Goal: Task Accomplishment & Management: Use online tool/utility

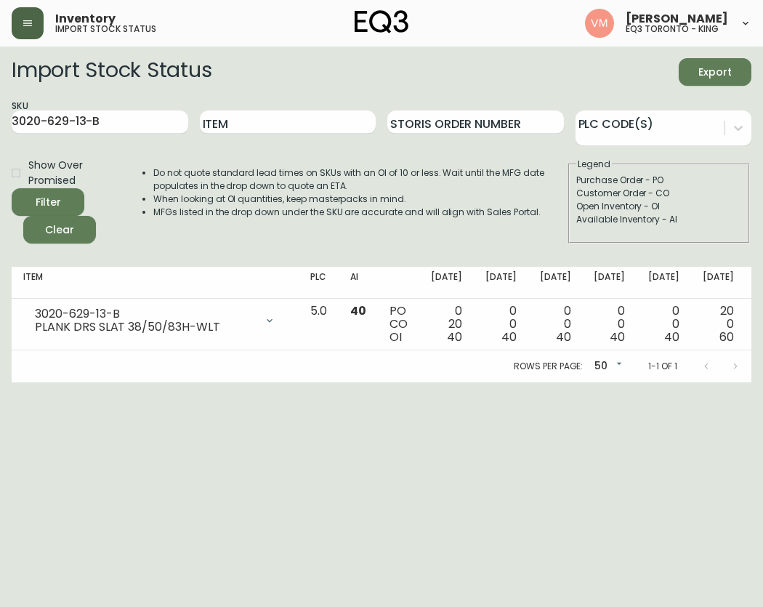
click at [20, 31] on button "button" at bounding box center [28, 23] width 32 height 32
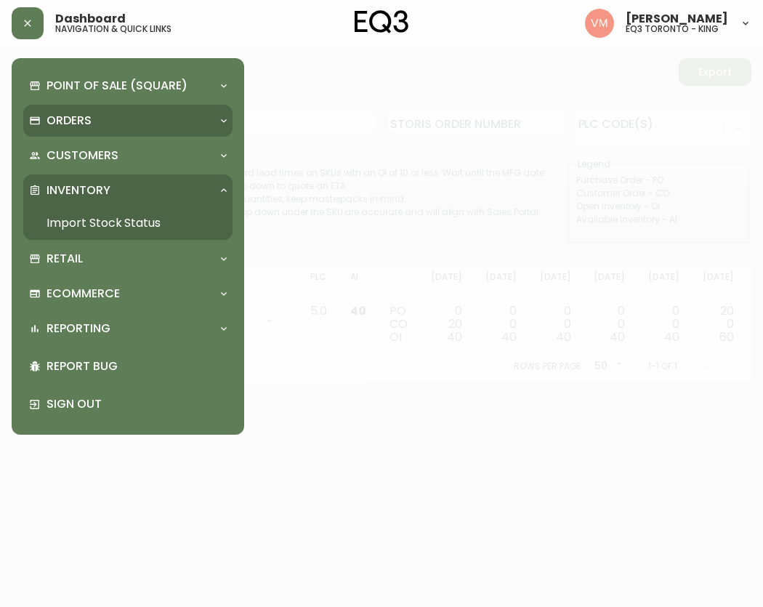
click at [105, 124] on div "Orders" at bounding box center [120, 121] width 183 height 16
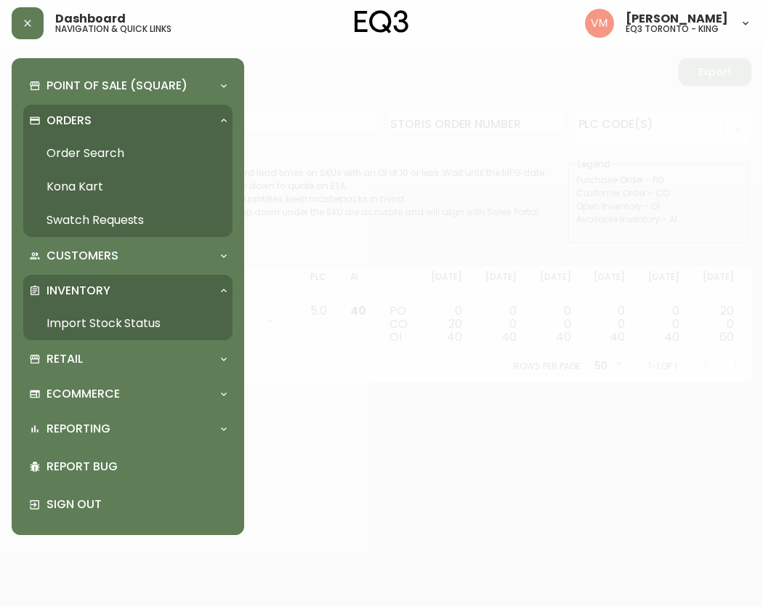
click at [75, 153] on link "Order Search" at bounding box center [127, 153] width 209 height 33
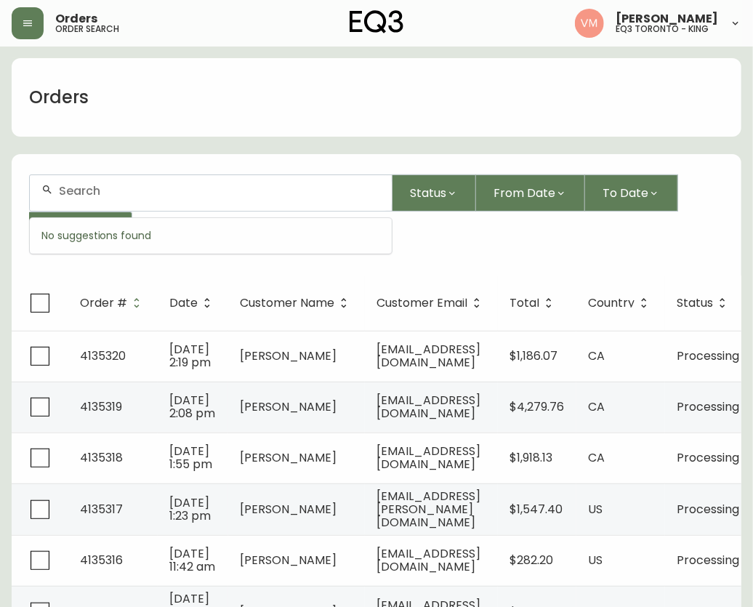
click at [200, 197] on input "text" at bounding box center [219, 191] width 321 height 14
paste input "[EMAIL_ADDRESS][DOMAIN_NAME]"
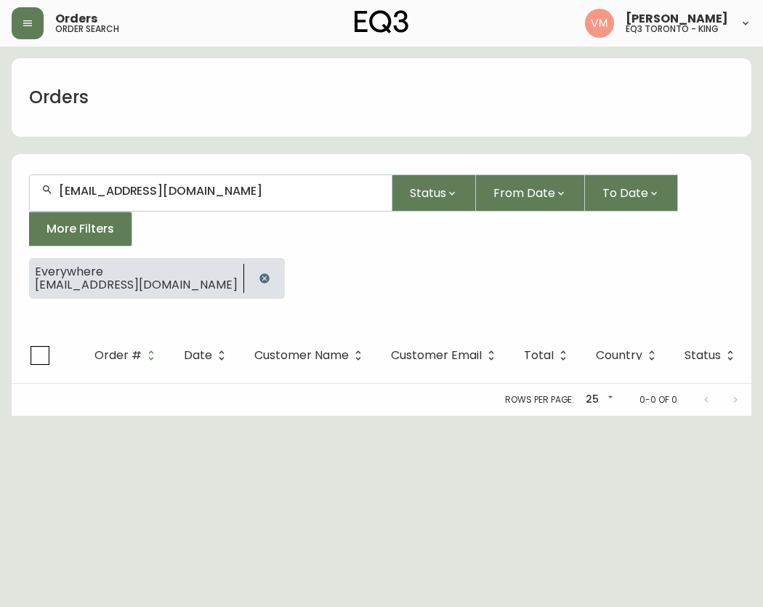
type input "[EMAIL_ADDRESS][DOMAIN_NAME]"
